Goal: Transaction & Acquisition: Download file/media

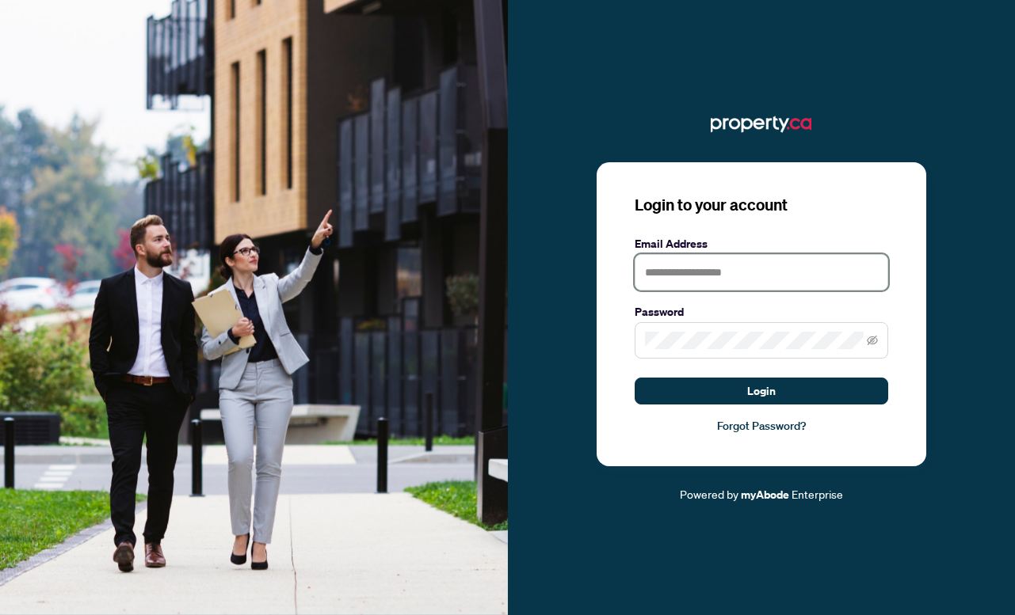
click at [734, 272] on input "text" at bounding box center [760, 272] width 253 height 36
type input "**********"
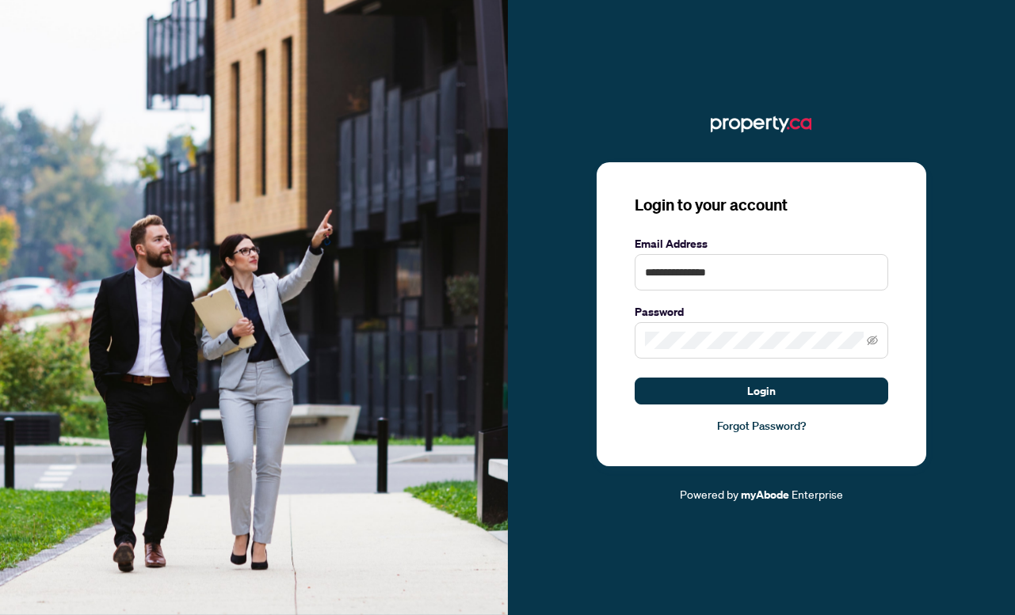
click at [715, 330] on span at bounding box center [760, 340] width 253 height 36
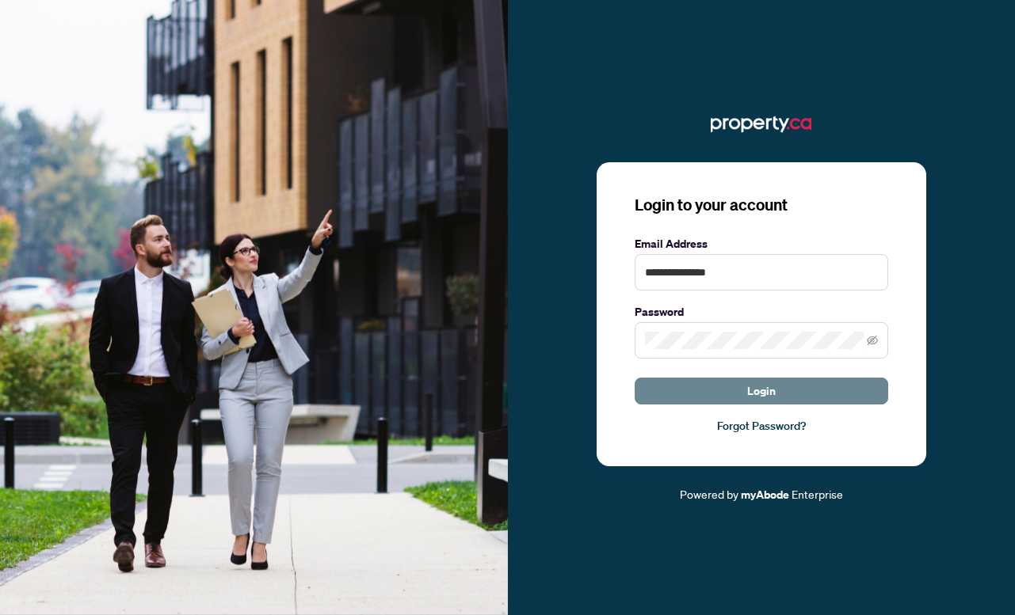
click at [800, 394] on button "Login" at bounding box center [760, 391] width 253 height 27
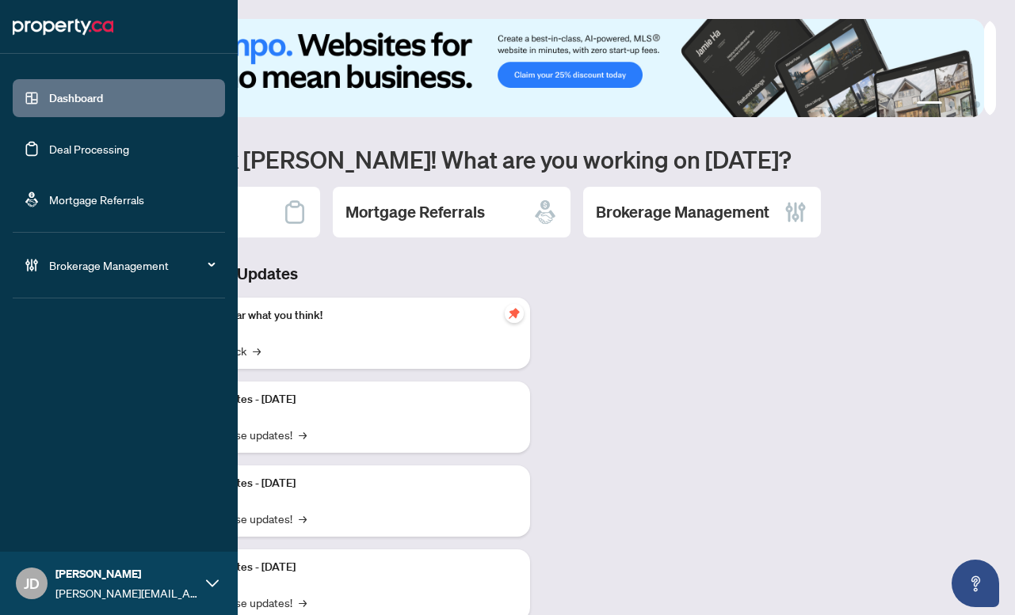
click at [64, 151] on link "Deal Processing" at bounding box center [89, 149] width 80 height 14
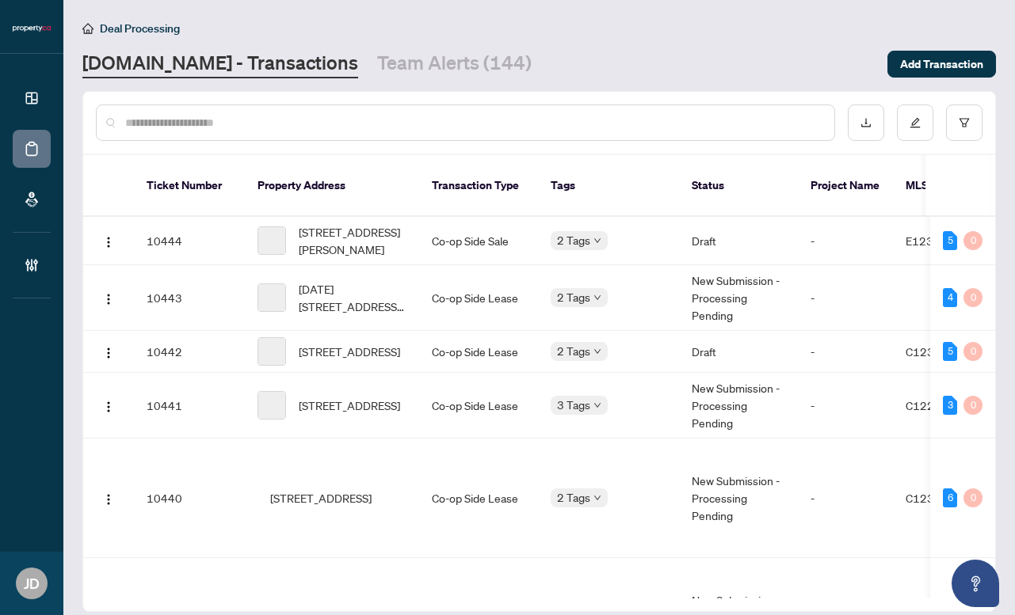
click at [291, 119] on input "text" at bounding box center [473, 122] width 696 height 17
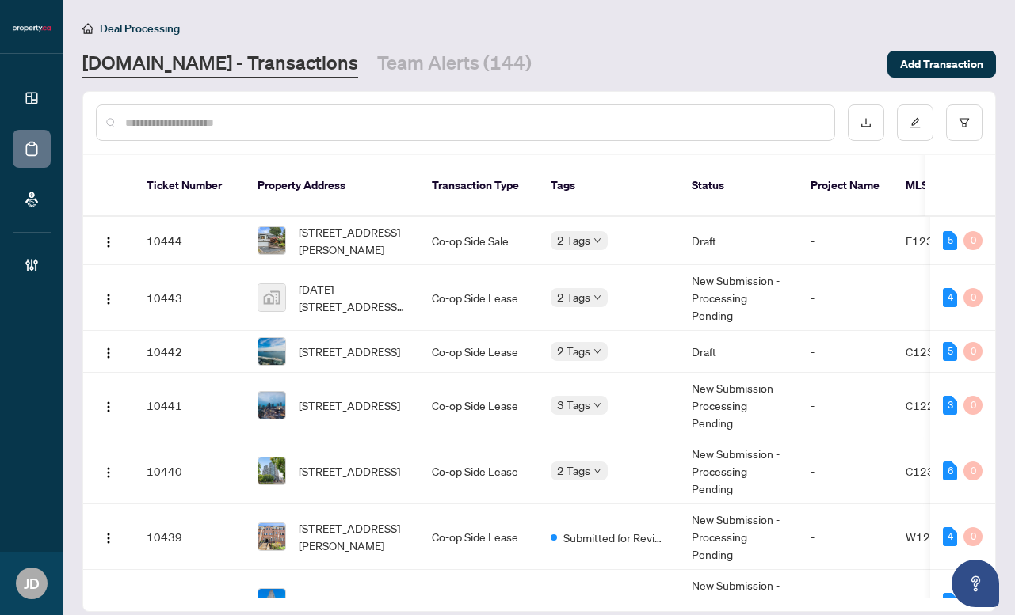
paste input "**********"
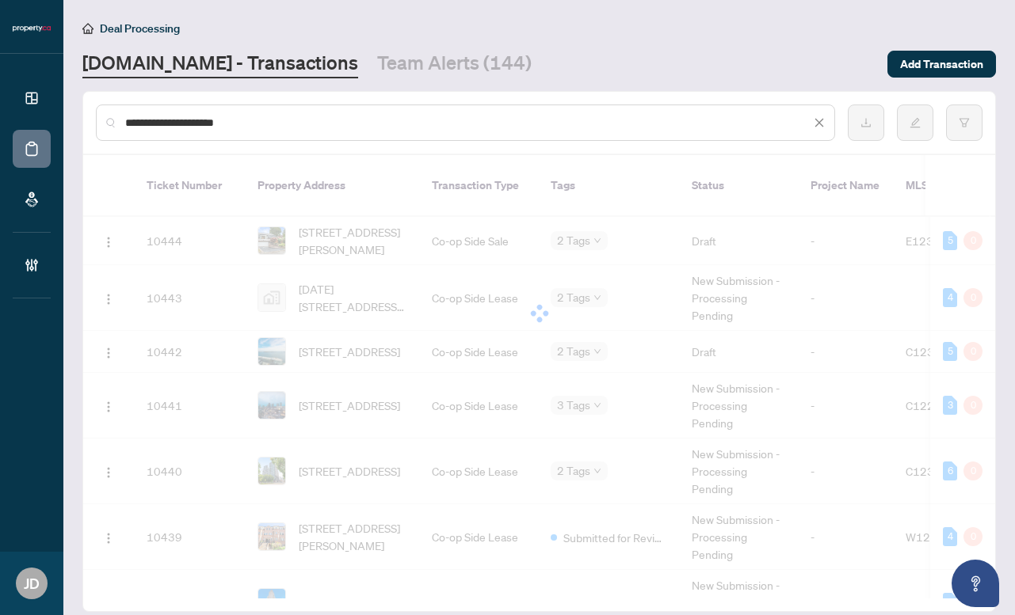
drag, startPoint x: 215, startPoint y: 120, endPoint x: 310, endPoint y: 127, distance: 94.5
click at [306, 127] on input "**********" at bounding box center [467, 122] width 685 height 17
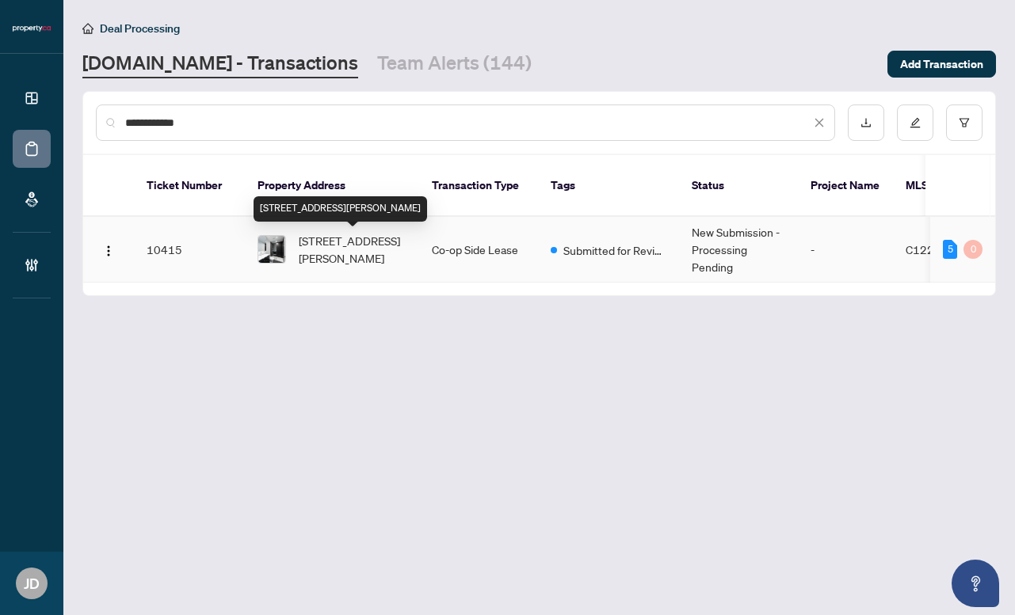
type input "**********"
click at [361, 246] on span "[STREET_ADDRESS][PERSON_NAME]" at bounding box center [353, 249] width 108 height 35
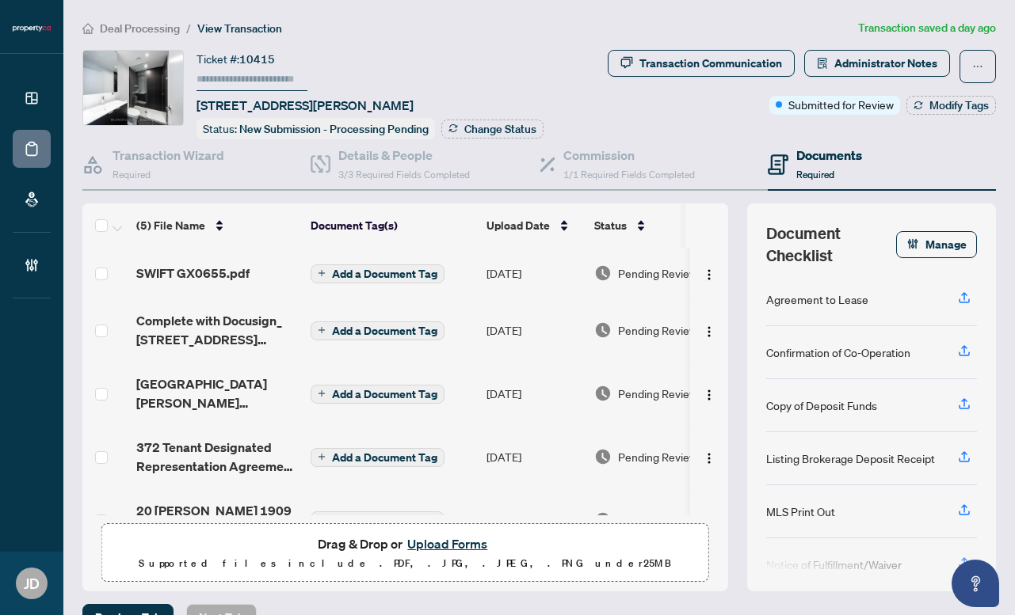
scroll to position [42, 0]
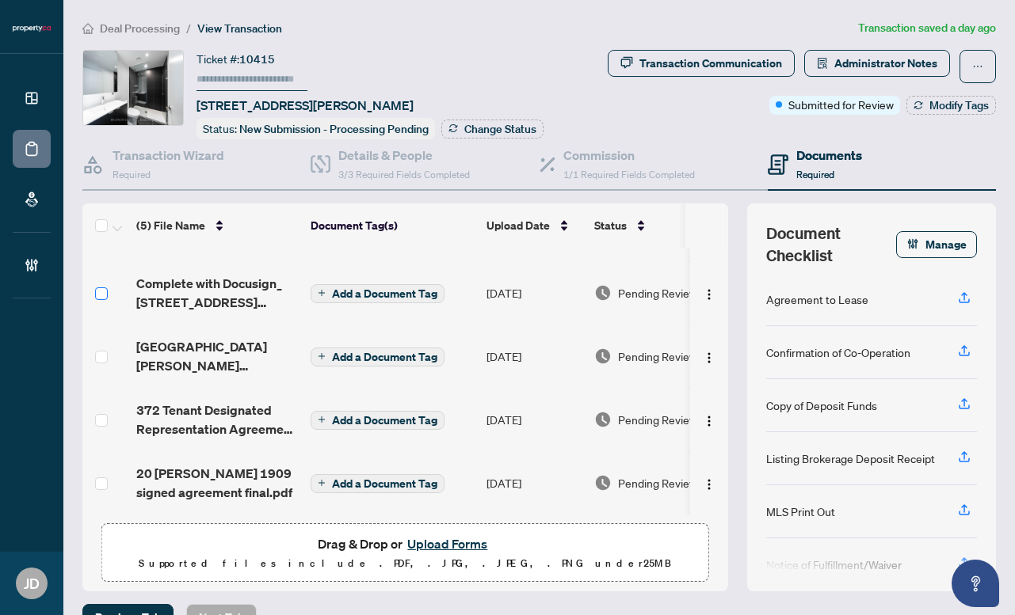
click at [102, 293] on label at bounding box center [101, 293] width 13 height 17
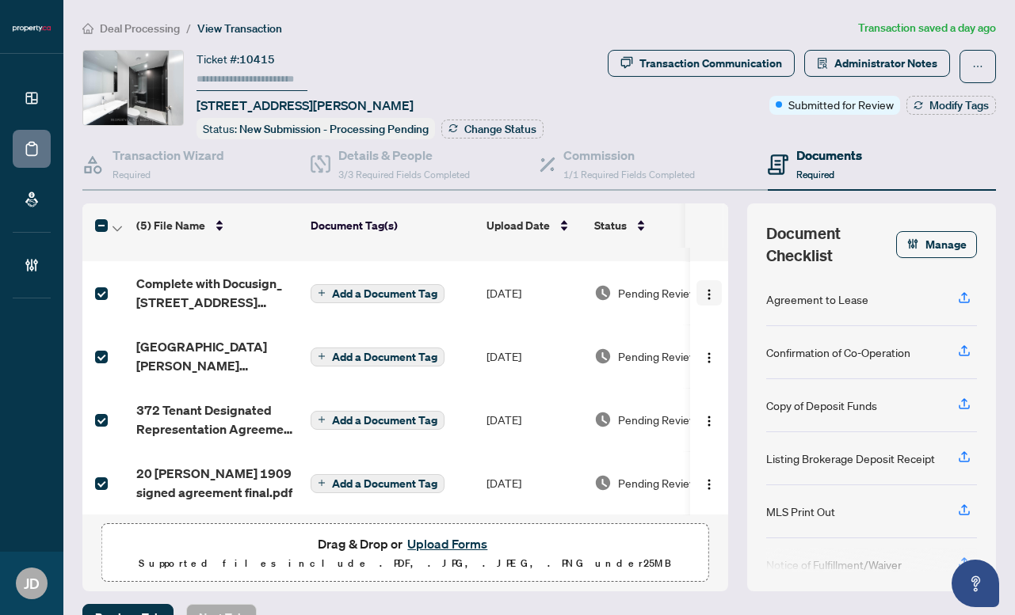
click at [703, 288] on img "button" at bounding box center [709, 294] width 13 height 13
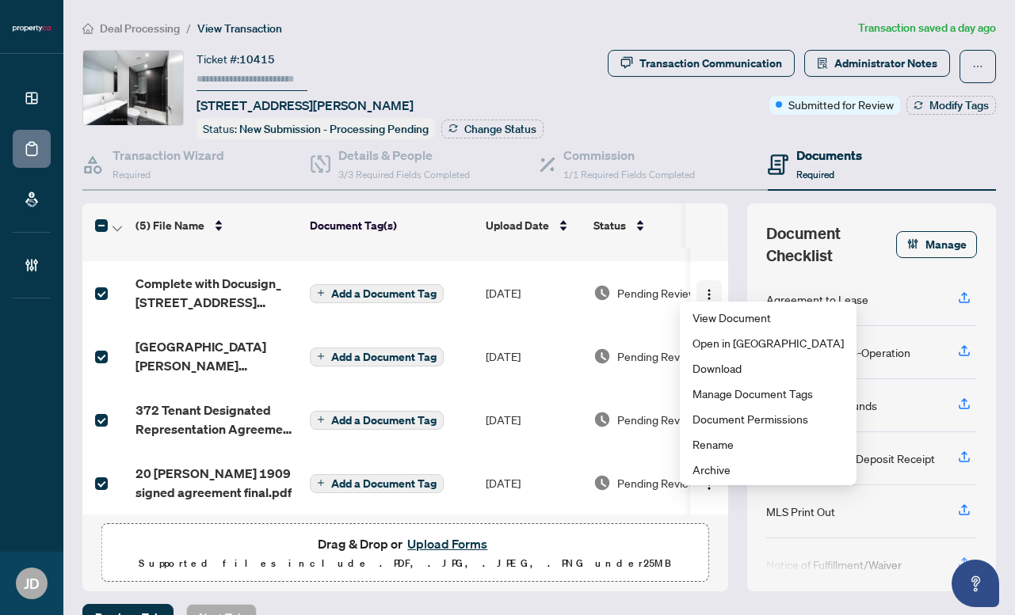
scroll to position [0, 0]
click at [707, 375] on span "Download" at bounding box center [767, 368] width 151 height 17
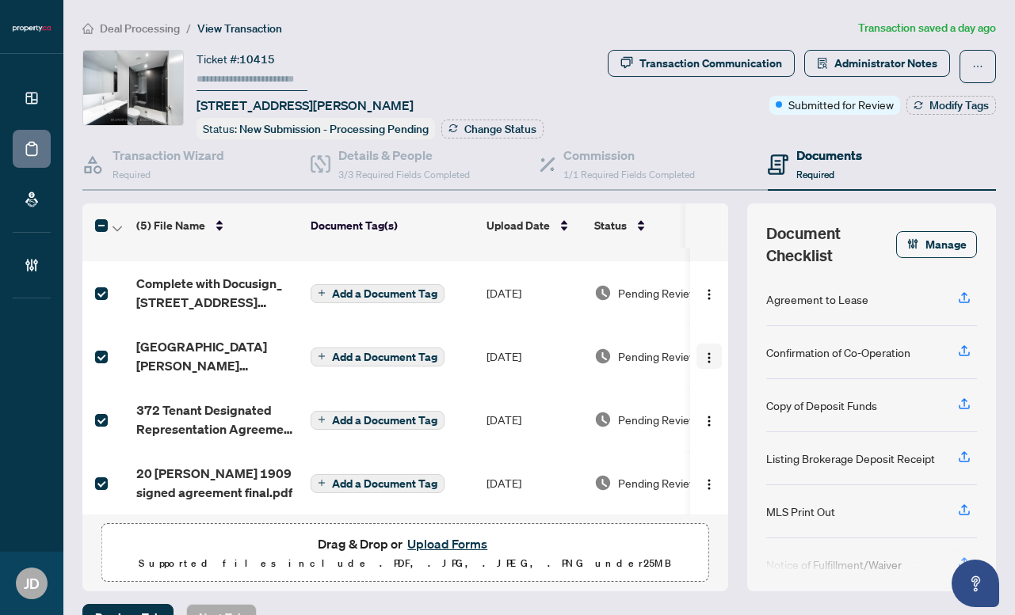
click at [703, 354] on img "button" at bounding box center [709, 358] width 13 height 13
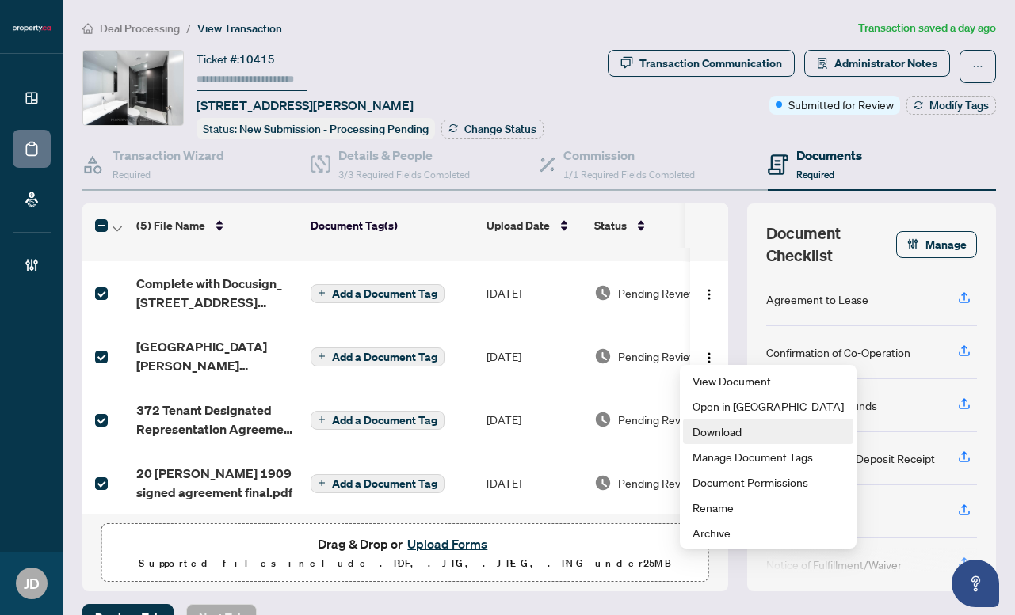
click at [704, 425] on span "Download" at bounding box center [767, 431] width 151 height 17
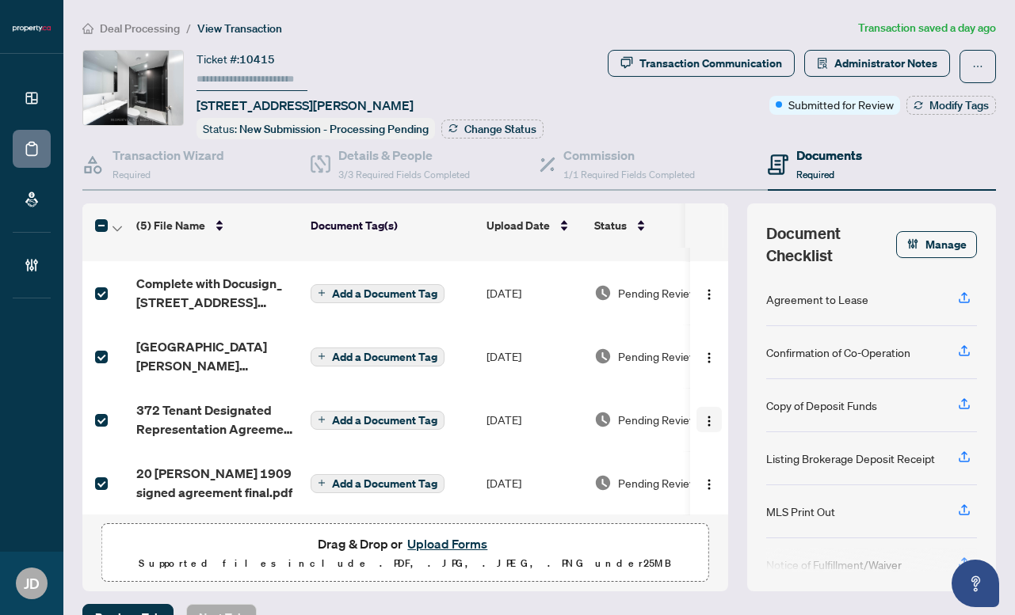
drag, startPoint x: 691, startPoint y: 410, endPoint x: 694, endPoint y: 420, distance: 10.8
click at [703, 415] on img "button" at bounding box center [709, 421] width 13 height 13
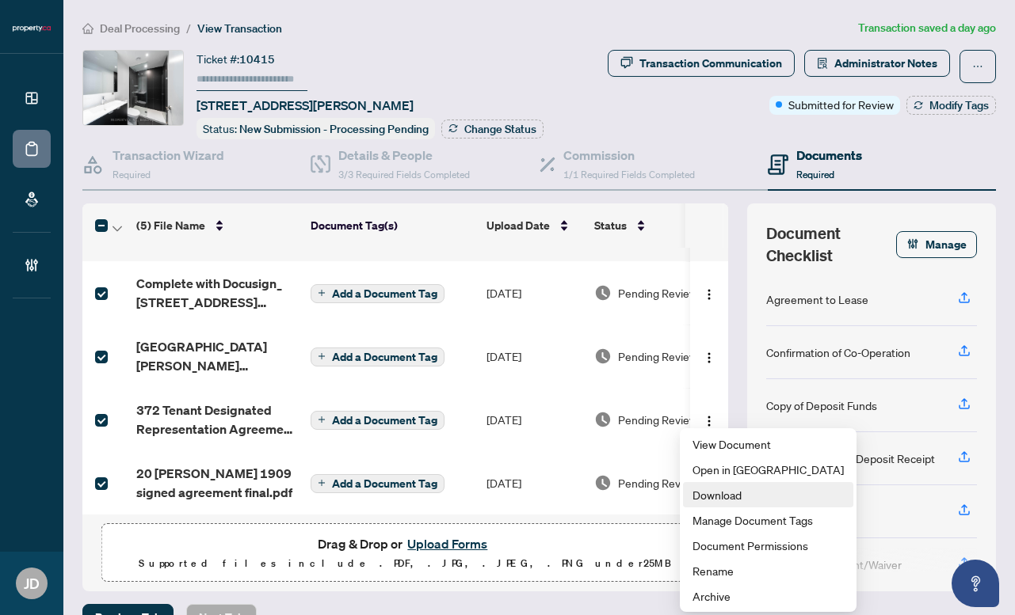
click at [726, 496] on span "Download" at bounding box center [767, 494] width 151 height 17
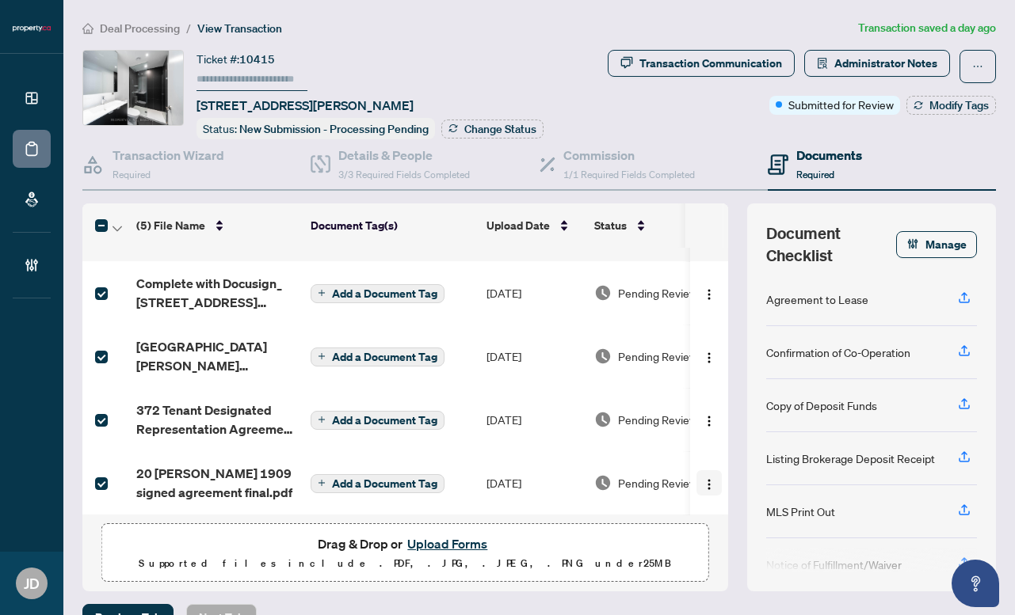
click at [703, 478] on img "button" at bounding box center [709, 484] width 13 height 13
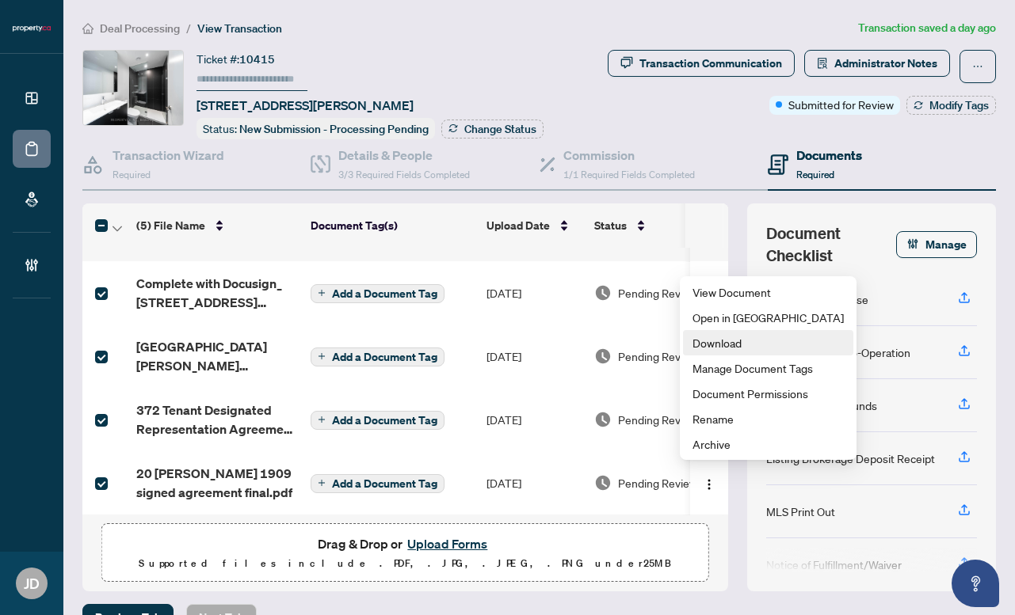
click at [741, 341] on span "Download" at bounding box center [767, 342] width 151 height 17
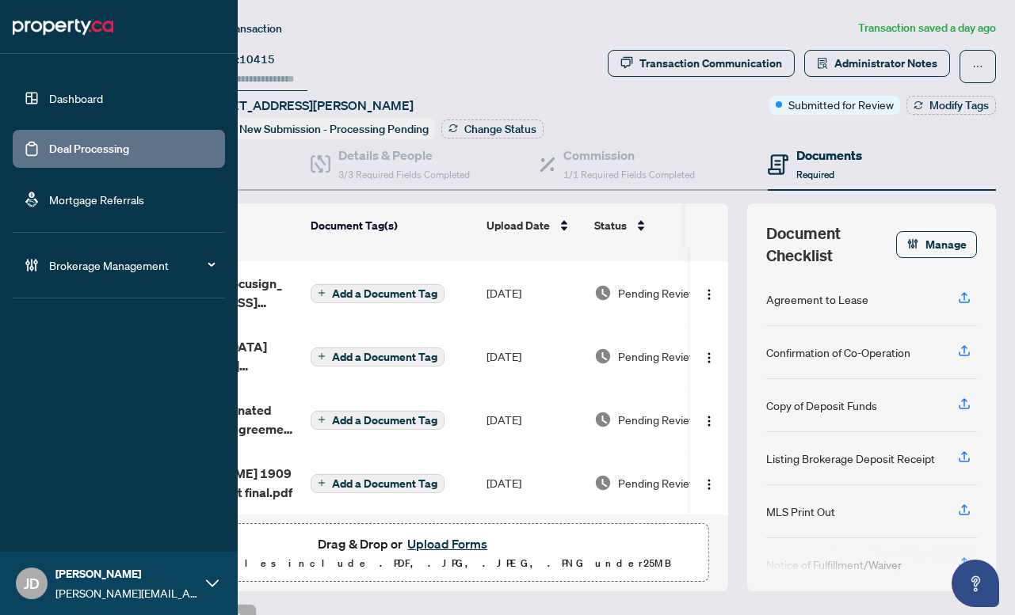
click at [49, 93] on link "Dashboard" at bounding box center [76, 98] width 54 height 14
